Goal: Task Accomplishment & Management: Use online tool/utility

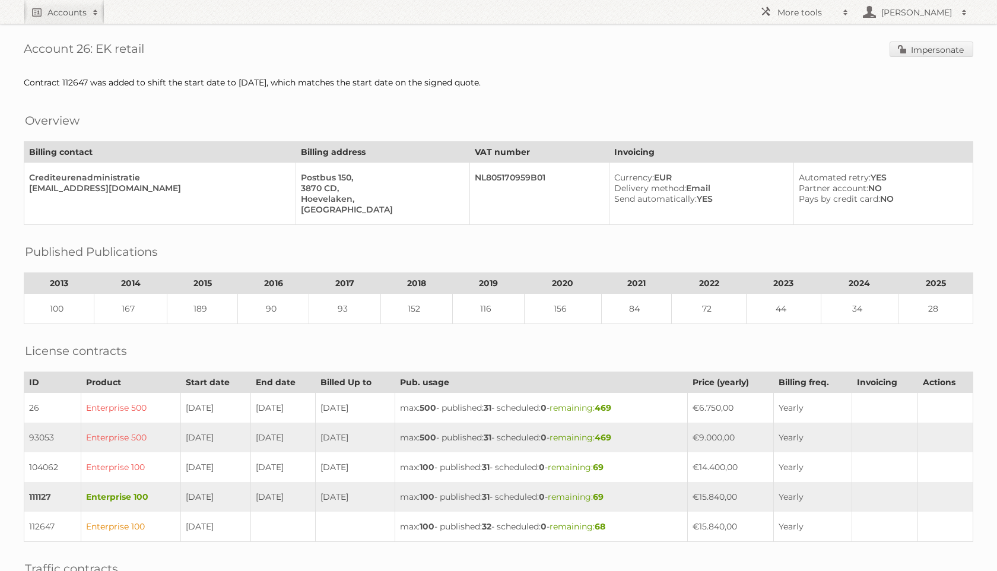
click at [928, 59] on div "Account 26: EK retail Impersonate Contract 112647 was added to shift the start …" at bounding box center [498, 403] width 997 height 807
click at [924, 54] on link "Impersonate" at bounding box center [931, 49] width 84 height 15
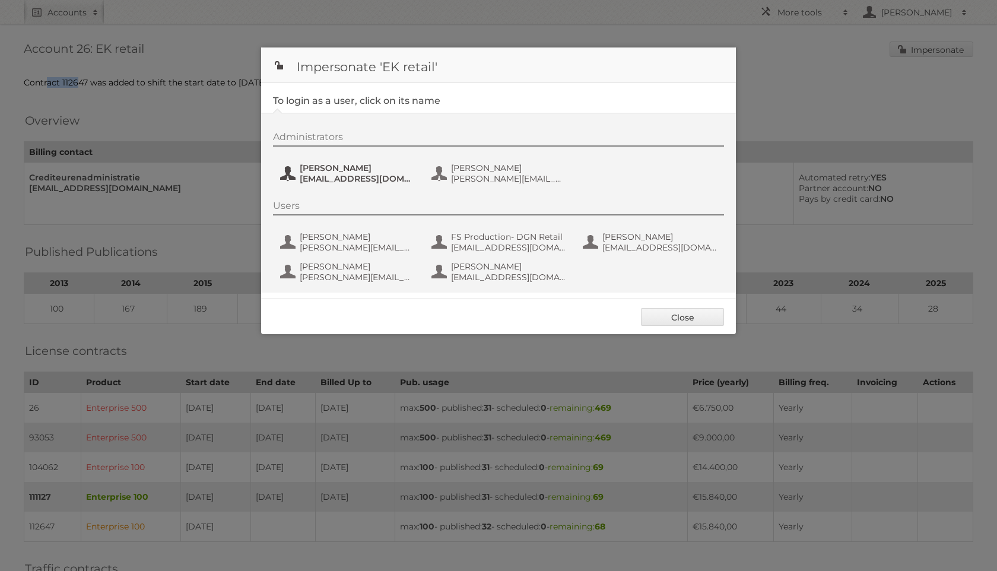
click at [335, 177] on span "marijke.bunink@dgnretail.nl" at bounding box center [357, 178] width 115 height 11
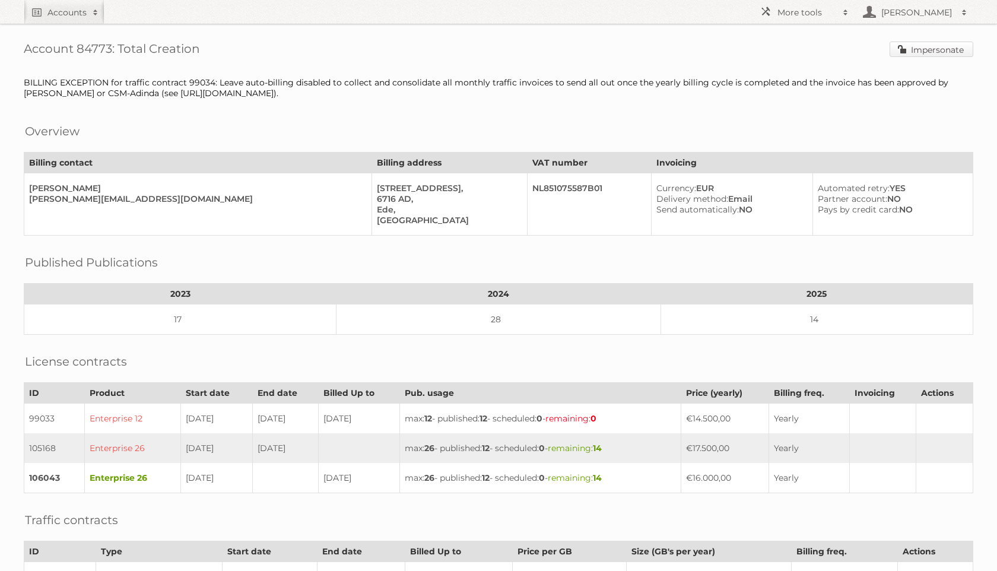
click at [935, 49] on link "Impersonate" at bounding box center [931, 49] width 84 height 15
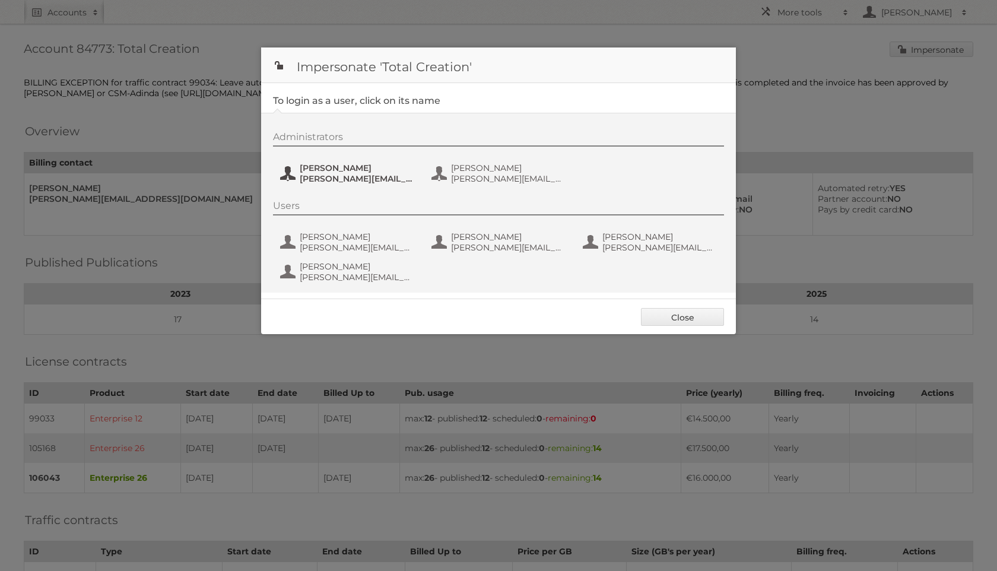
click at [345, 171] on span "Marleen" at bounding box center [357, 168] width 115 height 11
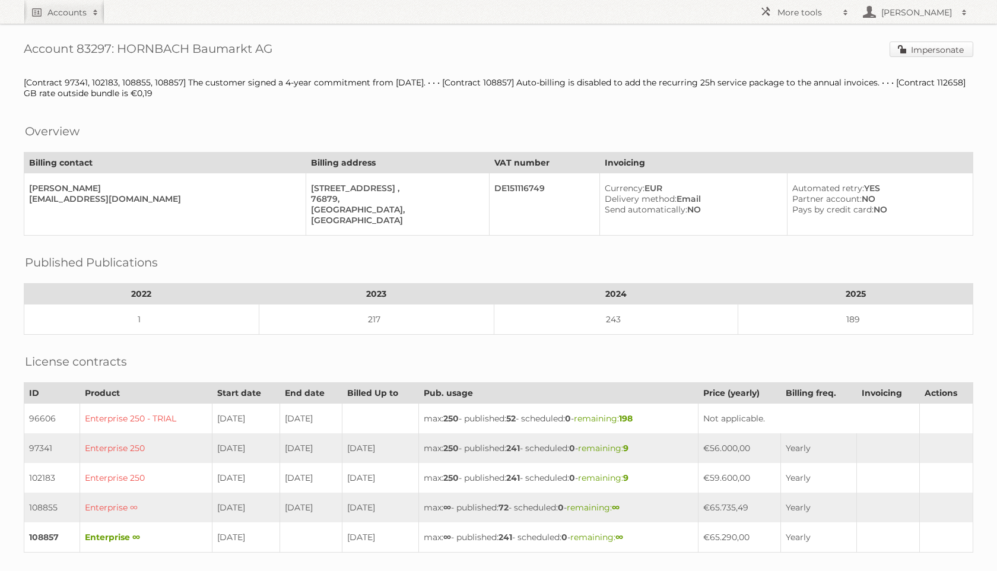
click at [951, 50] on link "Impersonate" at bounding box center [931, 49] width 84 height 15
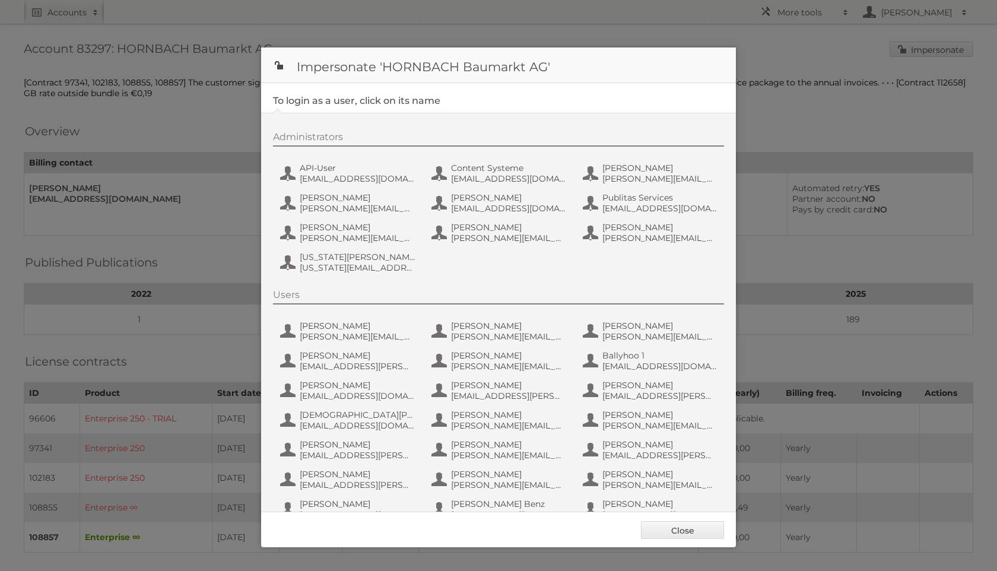
click at [330, 187] on div "Administrators API-User api-publitas@hornbach.com Content Systeme content.syste…" at bounding box center [504, 204] width 463 height 146
click at [326, 172] on span "API-User" at bounding box center [357, 168] width 115 height 11
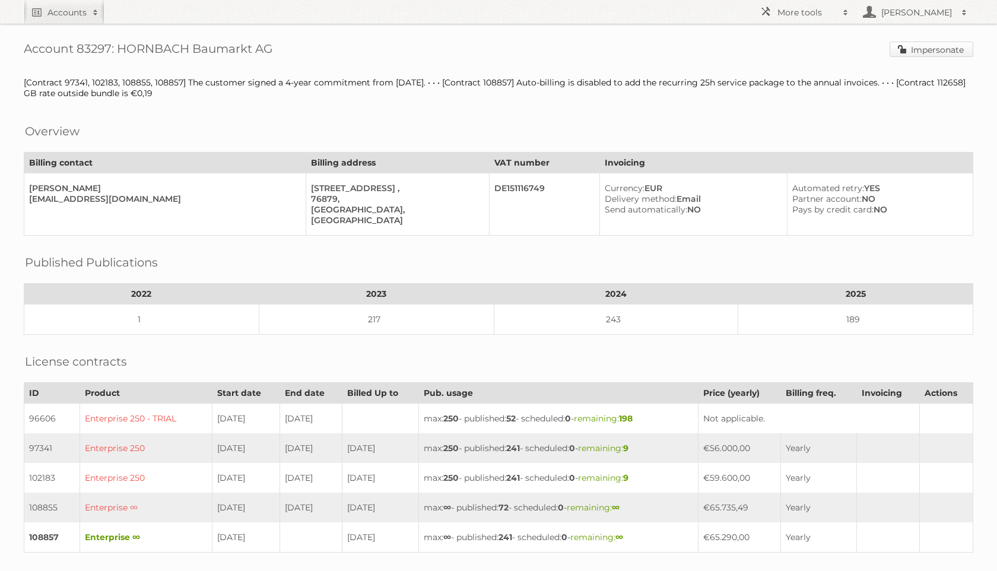
click at [918, 52] on link "Impersonate" at bounding box center [931, 49] width 84 height 15
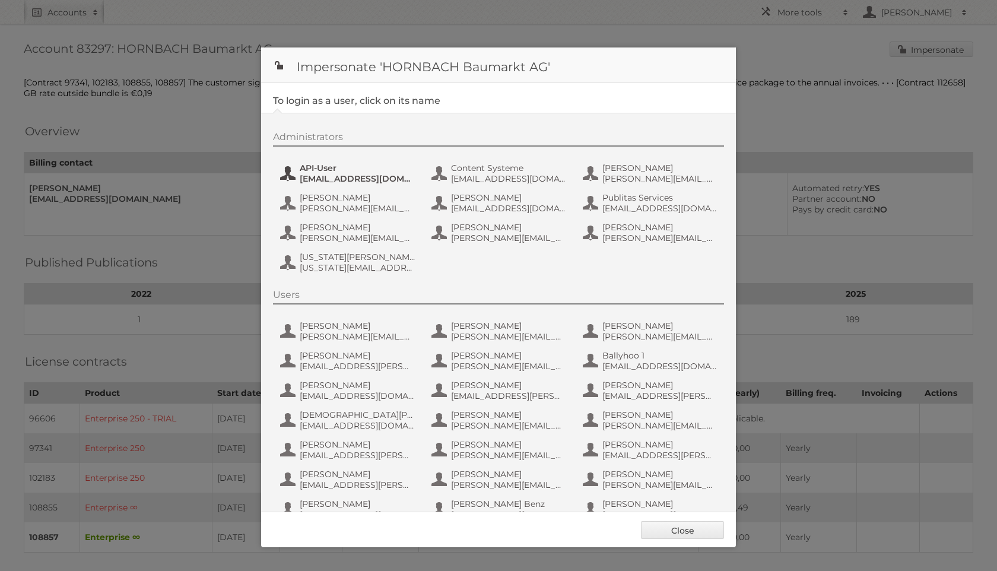
click at [287, 178] on button "API-User api-publitas@hornbach.com" at bounding box center [348, 173] width 139 height 24
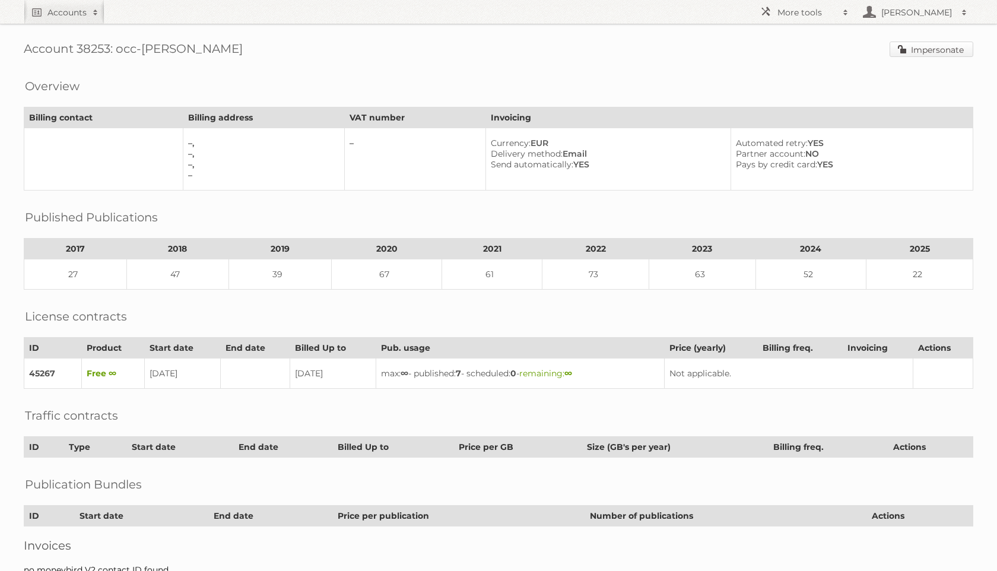
click at [911, 49] on link "Impersonate" at bounding box center [931, 49] width 84 height 15
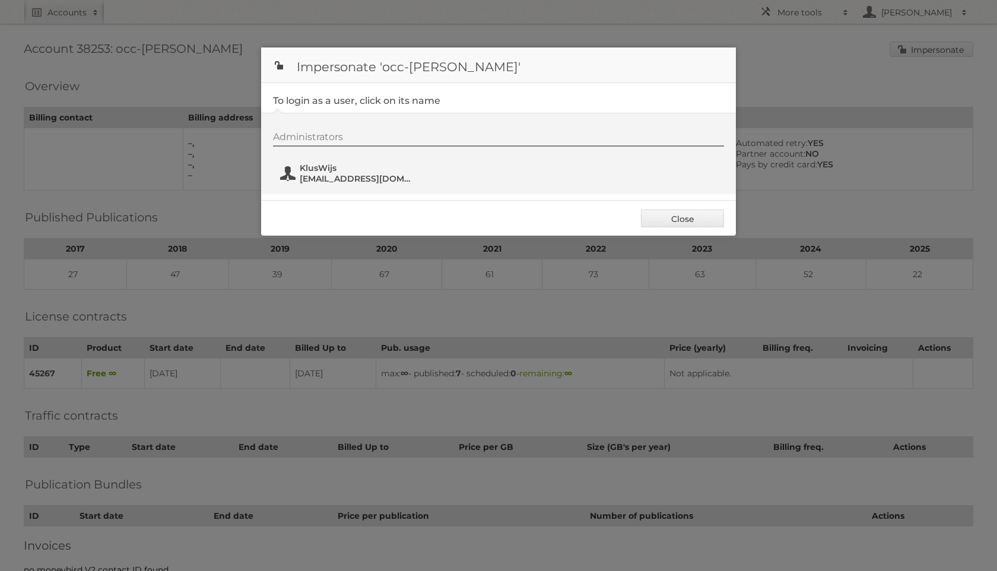
click at [342, 183] on span "marketing@kluswijs.nl" at bounding box center [357, 178] width 115 height 11
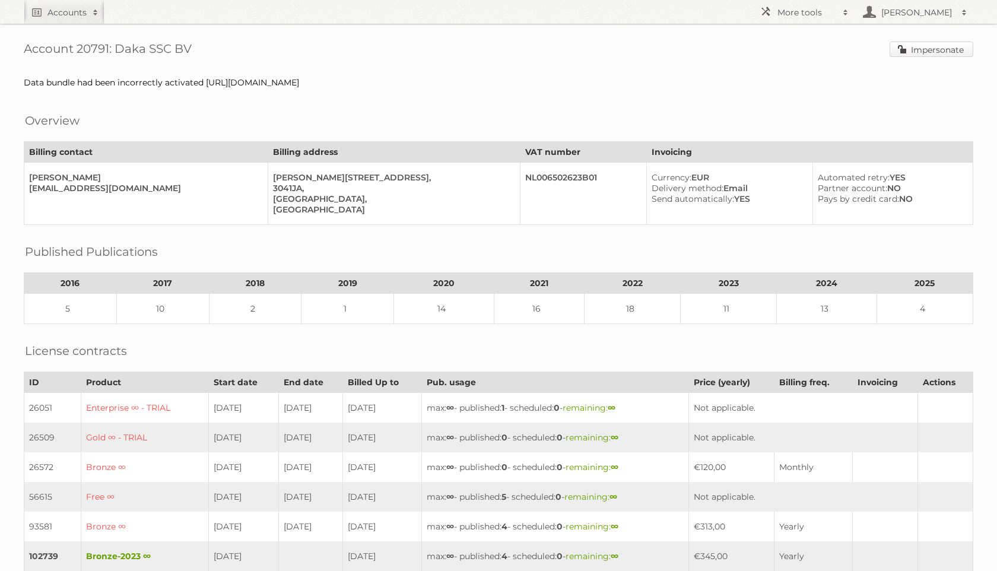
click at [939, 54] on link "Impersonate" at bounding box center [931, 49] width 84 height 15
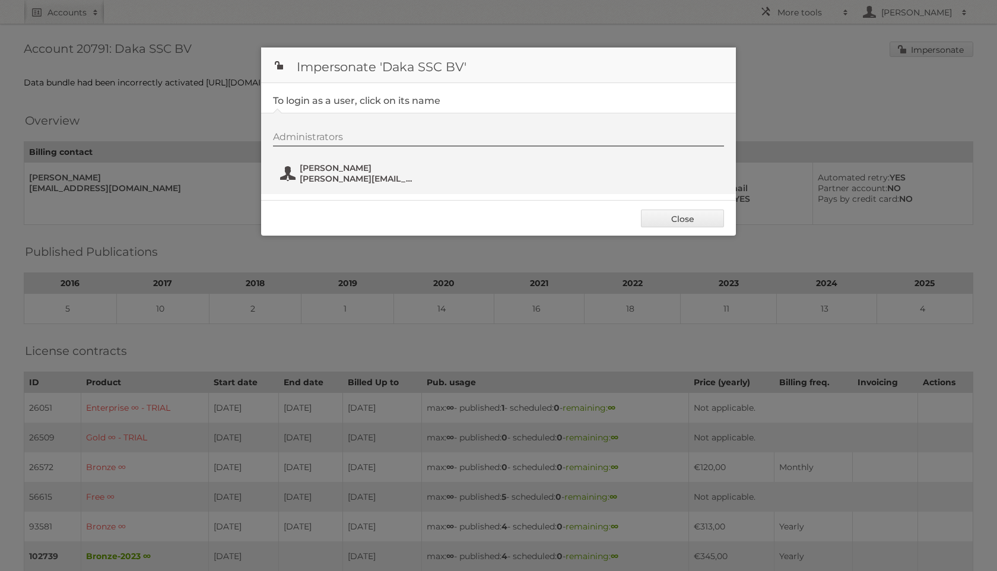
click at [329, 180] on span "richard@daka.nl" at bounding box center [357, 178] width 115 height 11
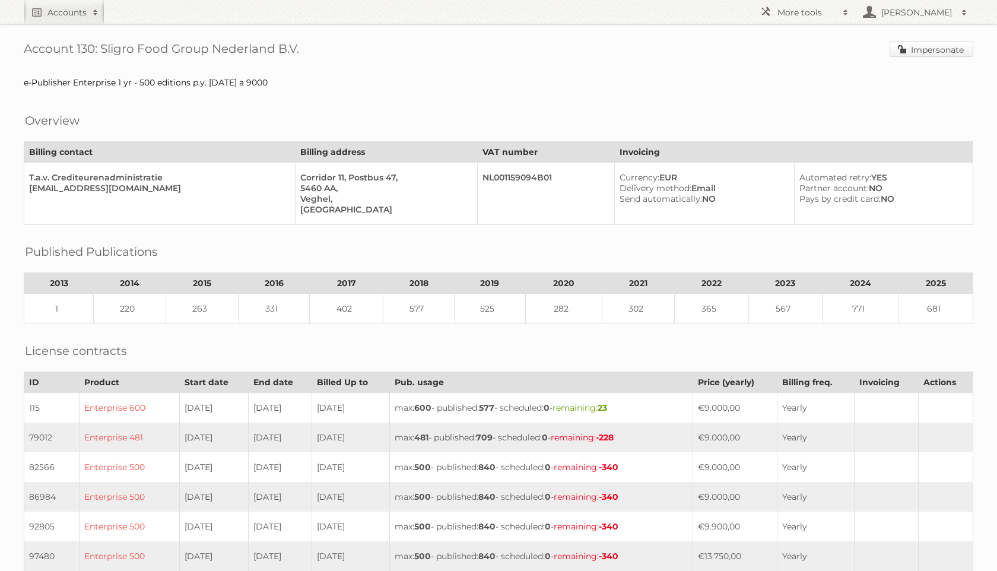
click at [929, 42] on link "Impersonate" at bounding box center [931, 49] width 84 height 15
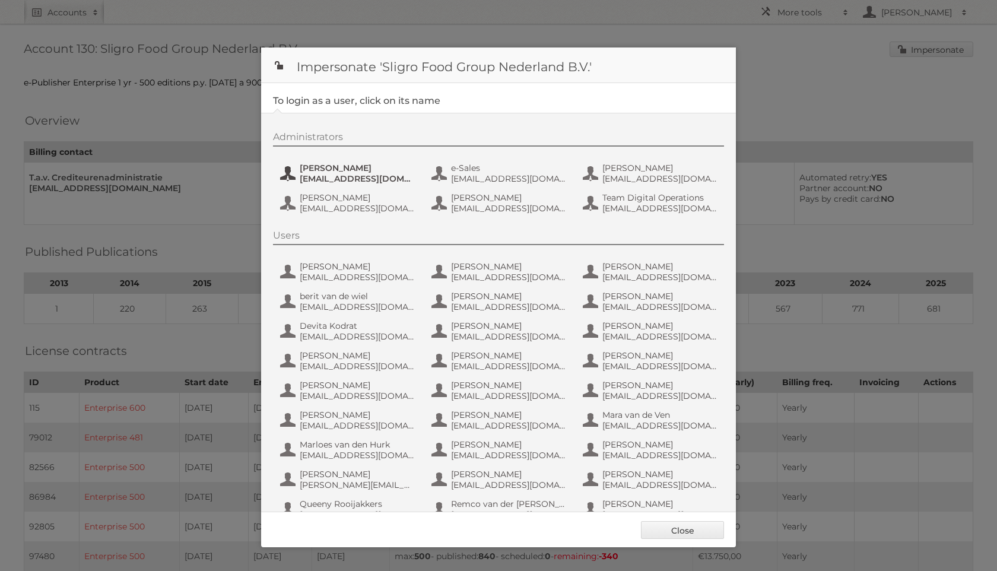
click at [333, 171] on span "[PERSON_NAME]" at bounding box center [357, 168] width 115 height 11
